Goal: Transaction & Acquisition: Purchase product/service

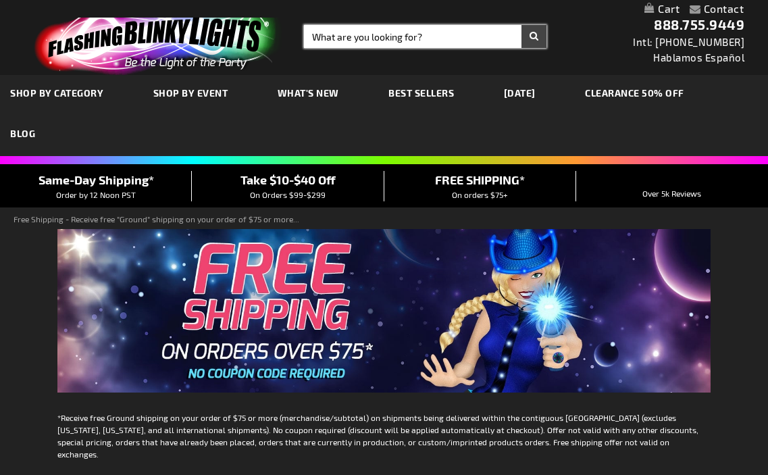
click at [430, 32] on input "Search" at bounding box center [425, 36] width 243 height 23
click at [522, 25] on button "Search" at bounding box center [534, 36] width 25 height 23
type input "snowflake headband"
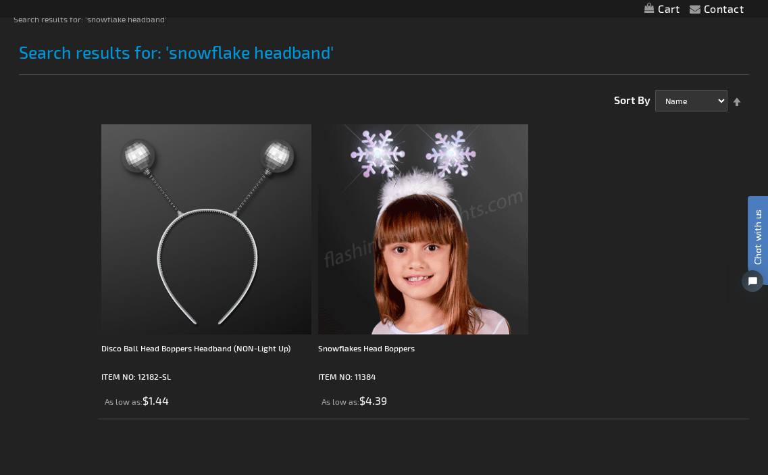
click at [414, 216] on img at bounding box center [423, 229] width 210 height 210
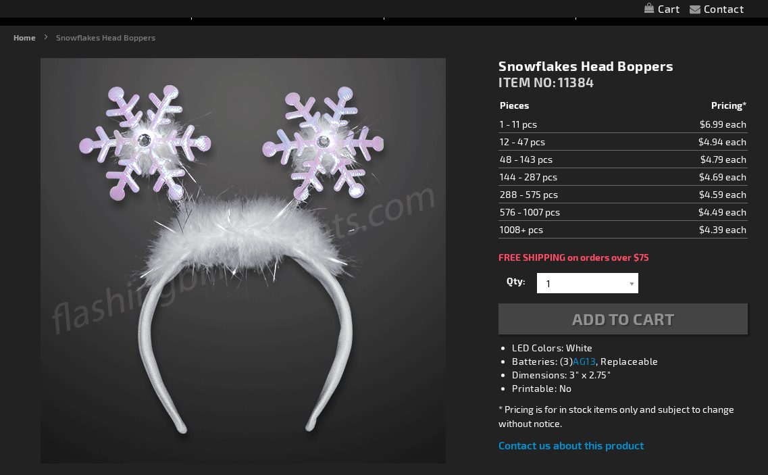
scroll to position [146, 0]
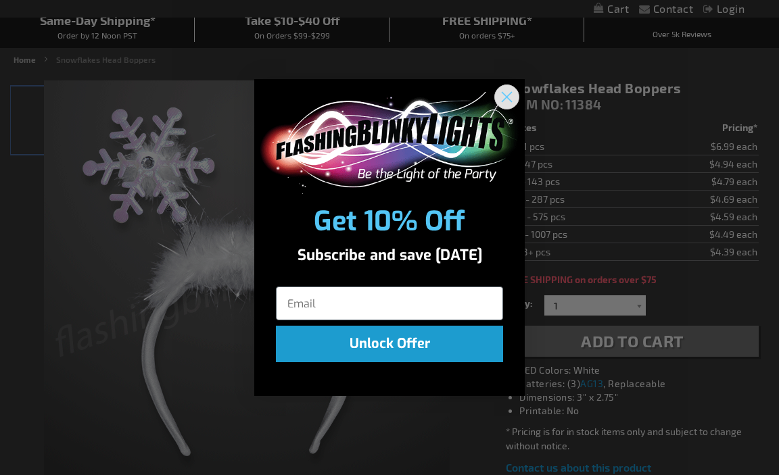
click at [509, 97] on circle "Close dialog" at bounding box center [506, 97] width 22 height 22
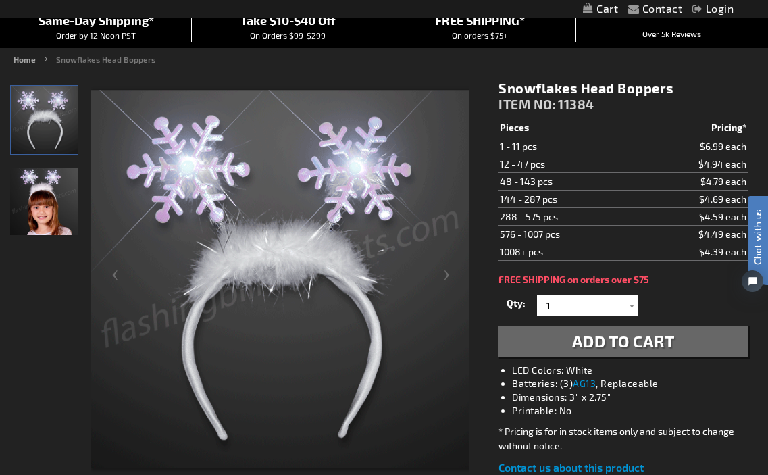
scroll to position [0, 0]
